Goal: Feedback & Contribution: Submit feedback/report problem

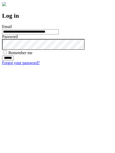
type input "**********"
click at [14, 60] on input "******" at bounding box center [8, 57] width 12 height 5
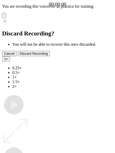
type input "**********"
